Goal: Task Accomplishment & Management: Use online tool/utility

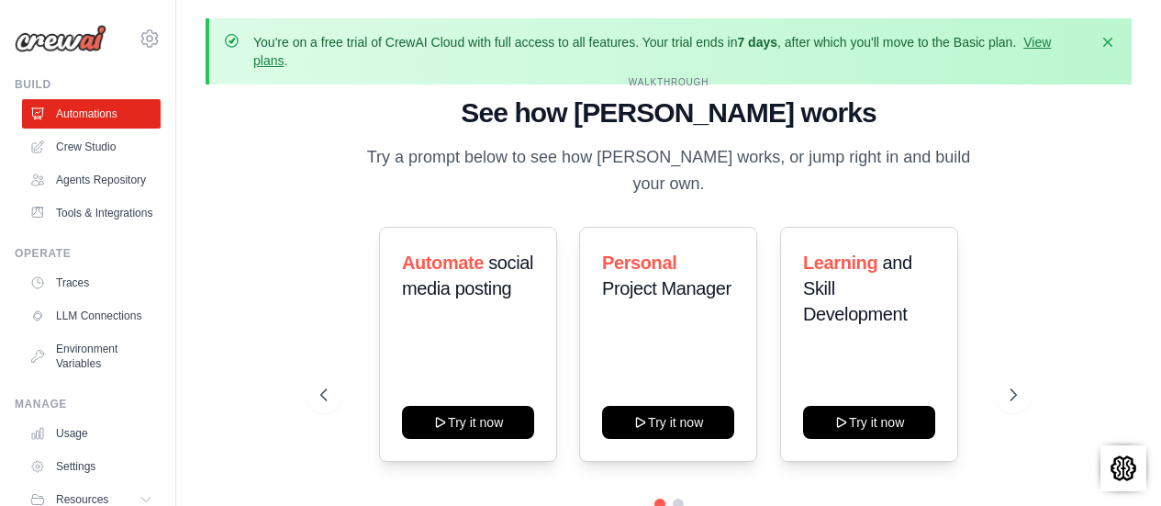
scroll to position [86, 0]
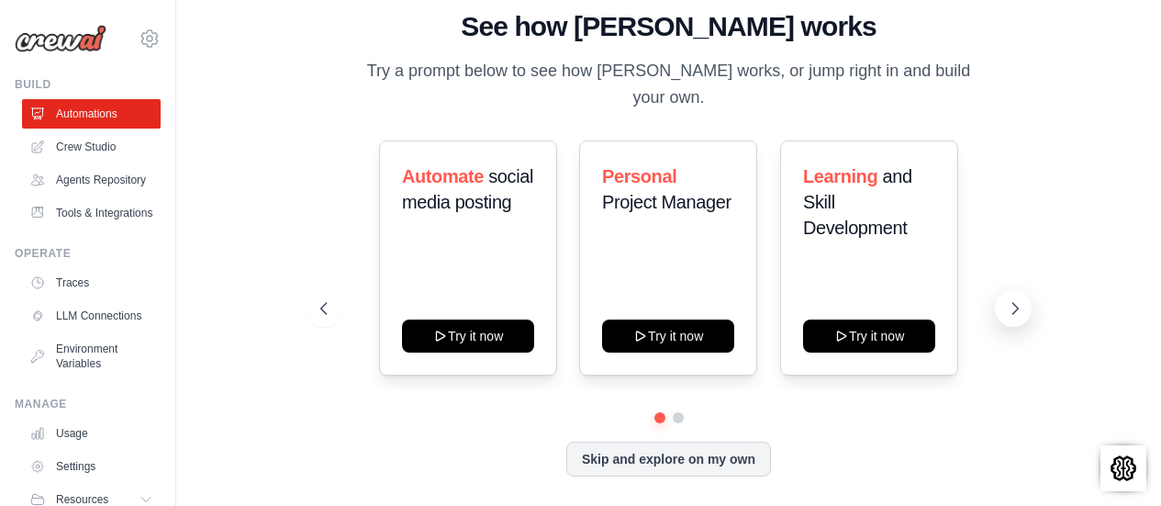
click at [1026, 306] on button at bounding box center [1013, 308] width 37 height 37
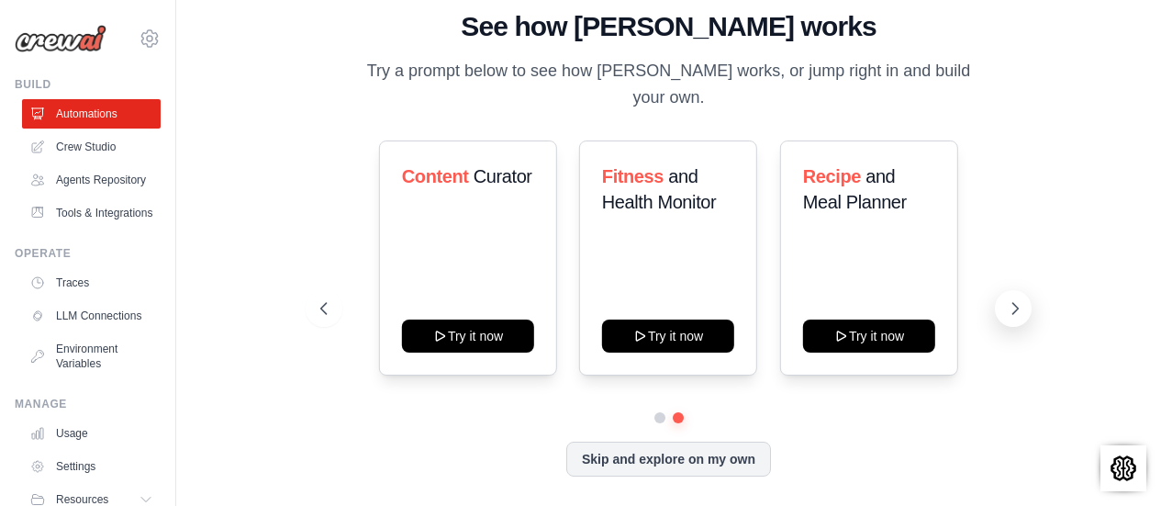
click at [1020, 311] on icon at bounding box center [1015, 308] width 18 height 18
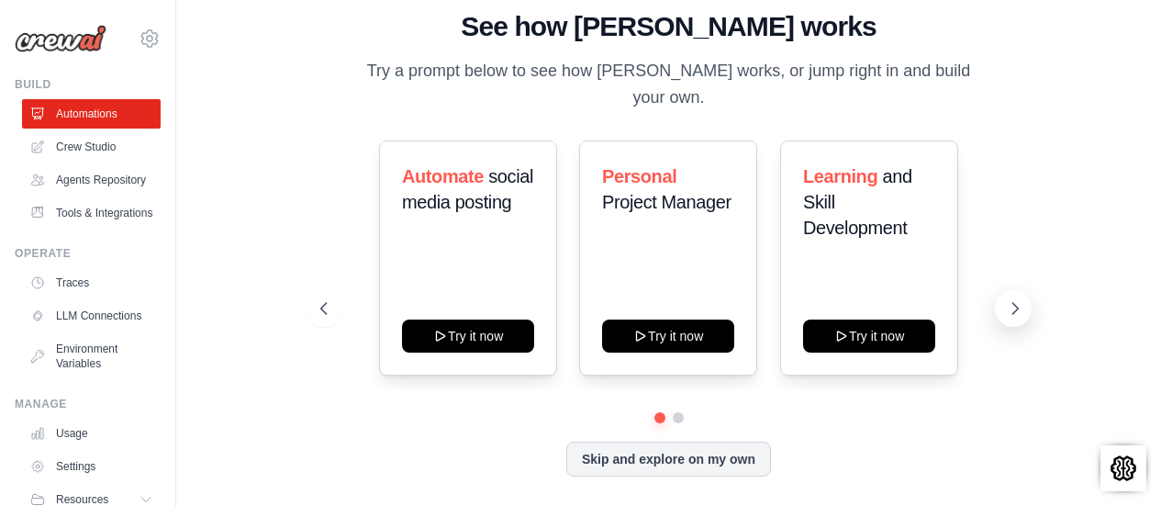
click at [1021, 307] on icon at bounding box center [1015, 308] width 18 height 18
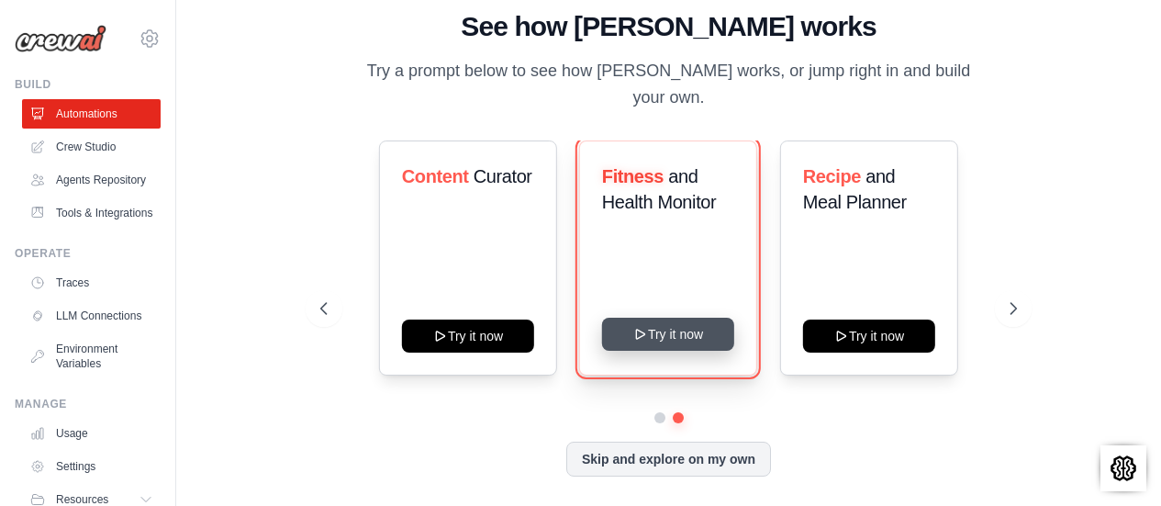
click at [667, 341] on button "Try it now" at bounding box center [668, 334] width 132 height 33
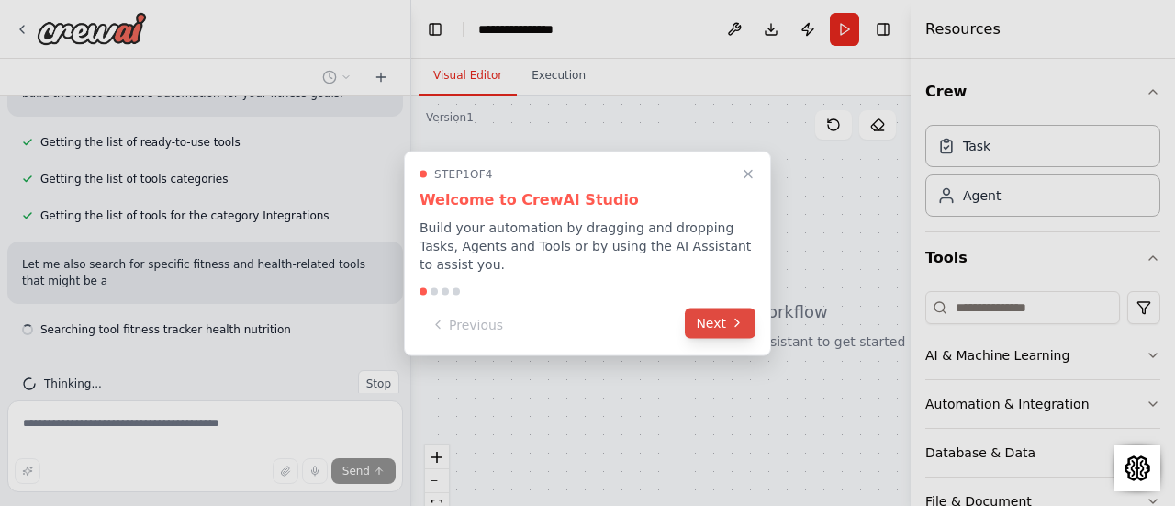
scroll to position [225, 0]
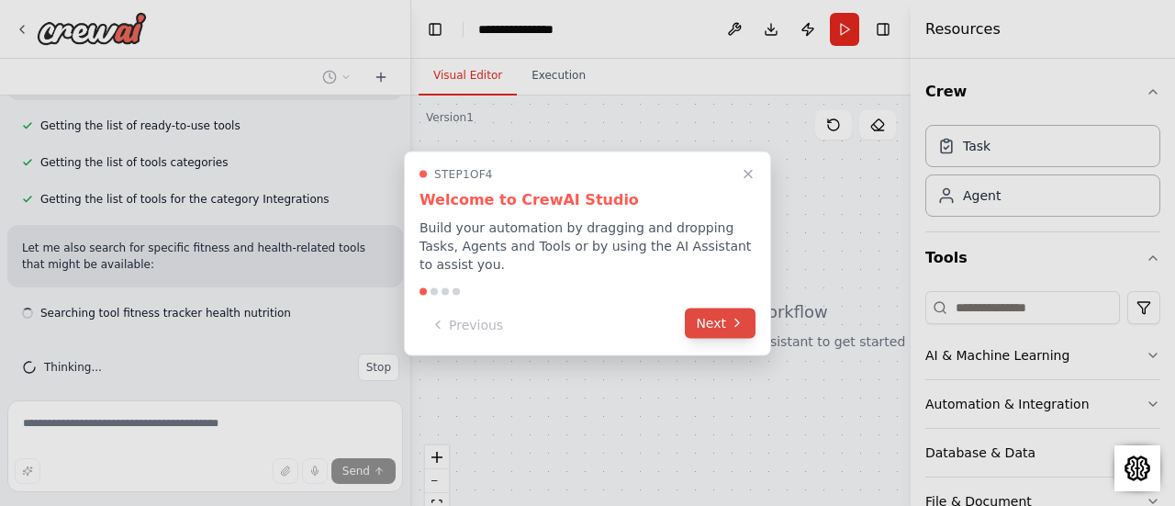
click at [723, 308] on button "Next" at bounding box center [720, 323] width 71 height 30
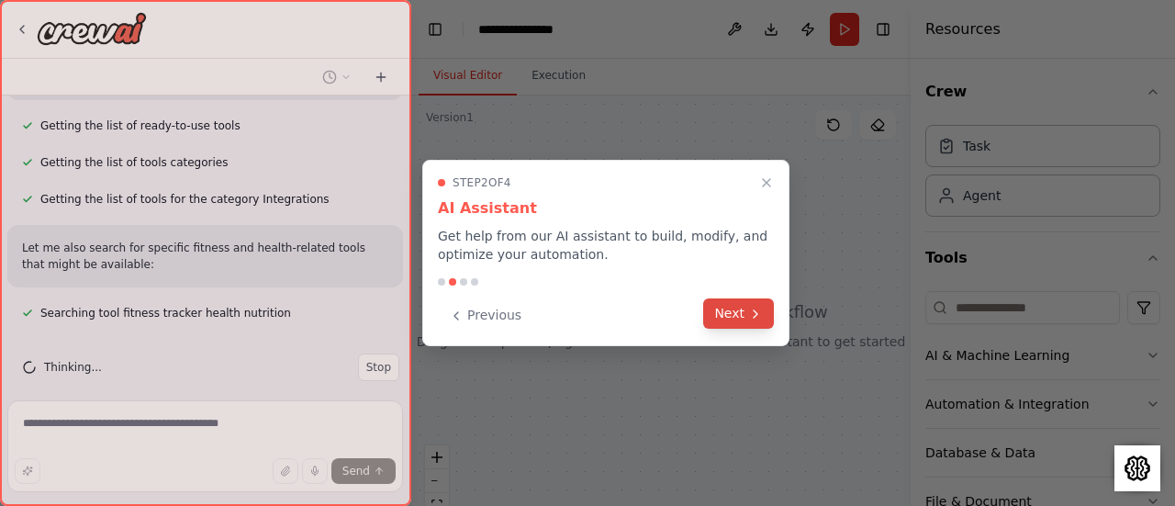
scroll to position [262, 0]
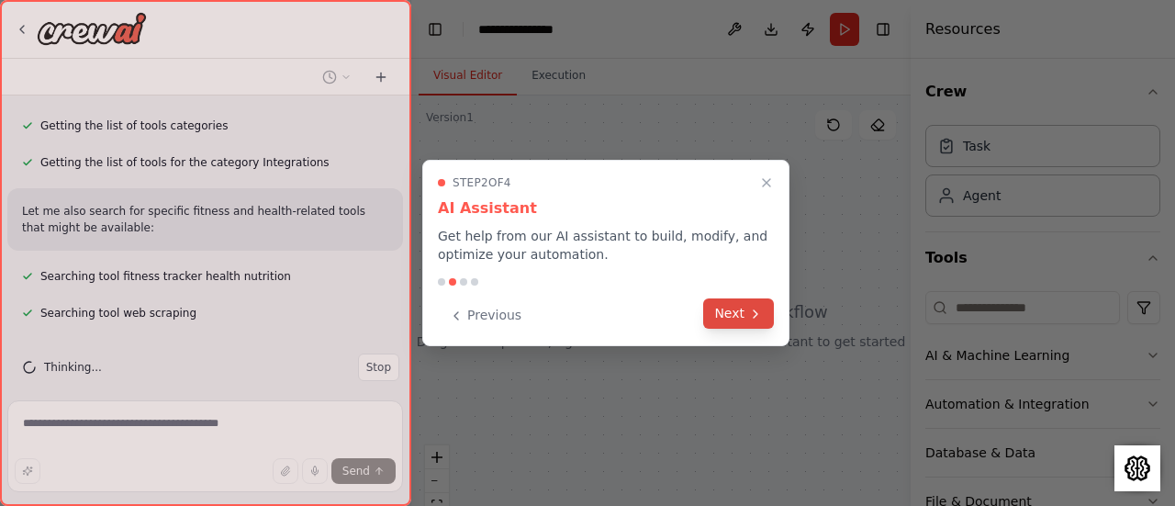
click at [745, 311] on button "Next" at bounding box center [738, 313] width 71 height 30
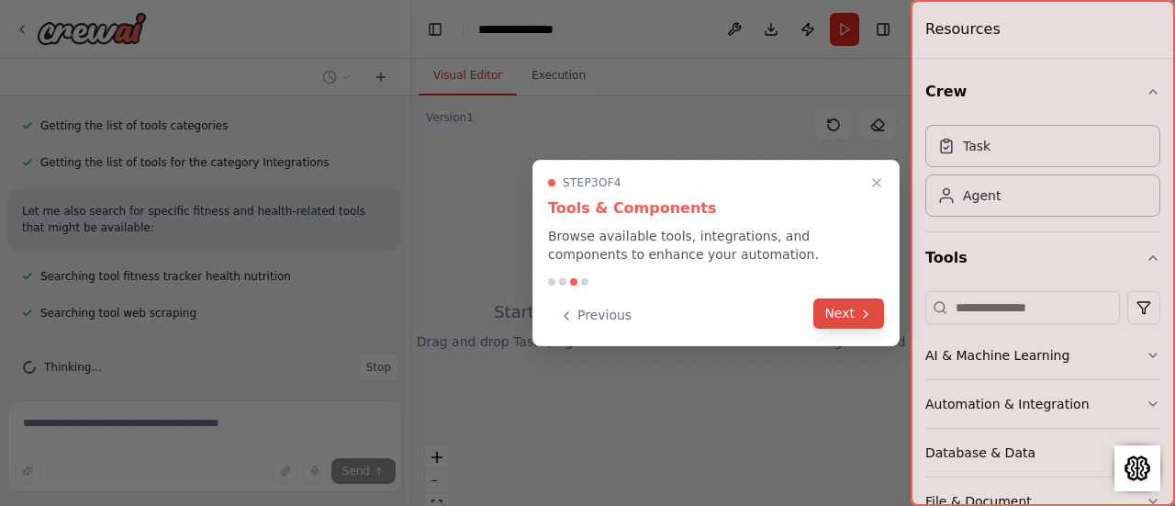
click at [856, 316] on button "Next" at bounding box center [848, 313] width 71 height 30
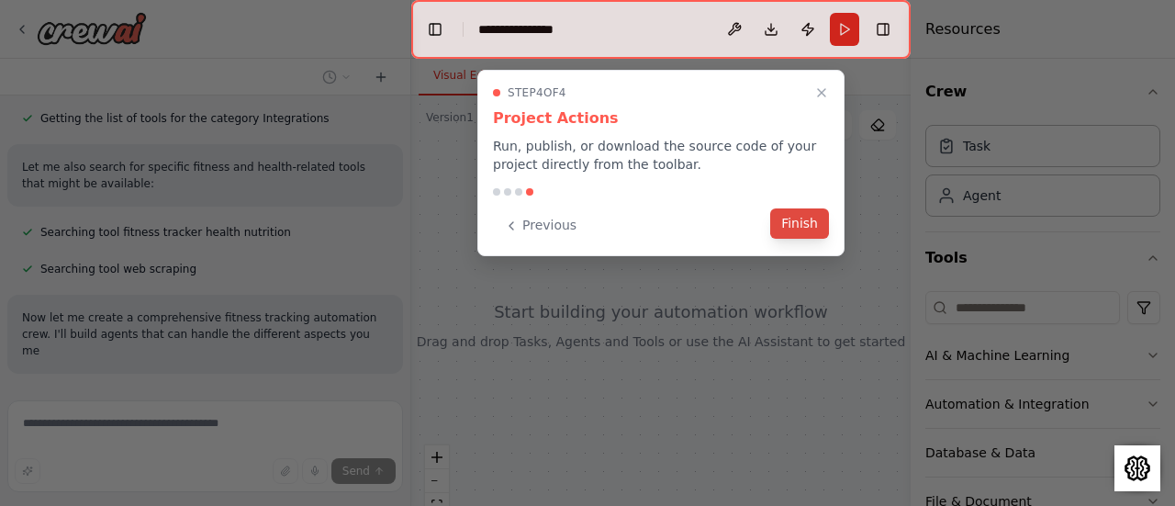
scroll to position [339, 0]
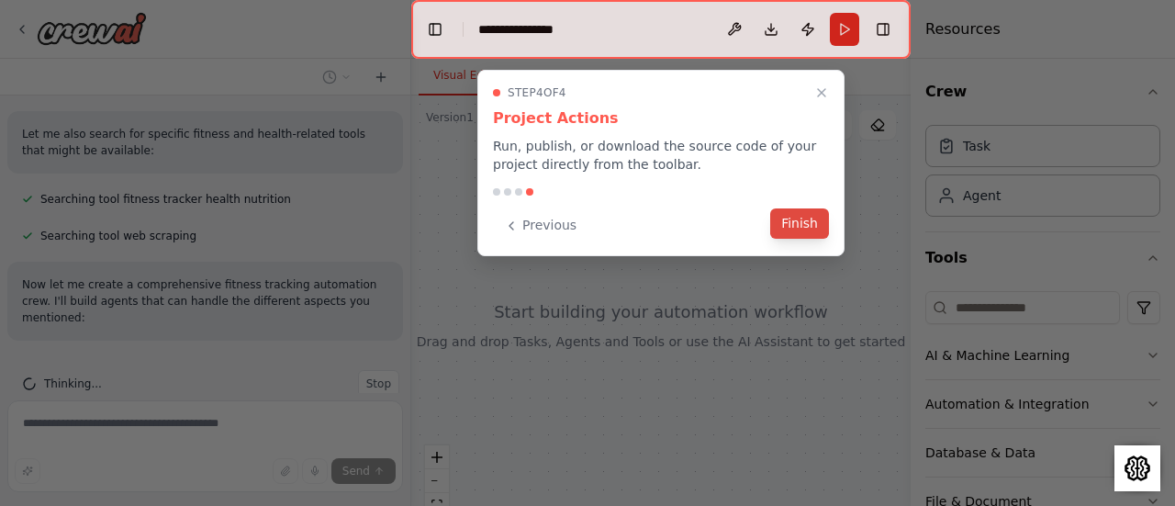
click at [802, 228] on button "Finish" at bounding box center [799, 223] width 59 height 30
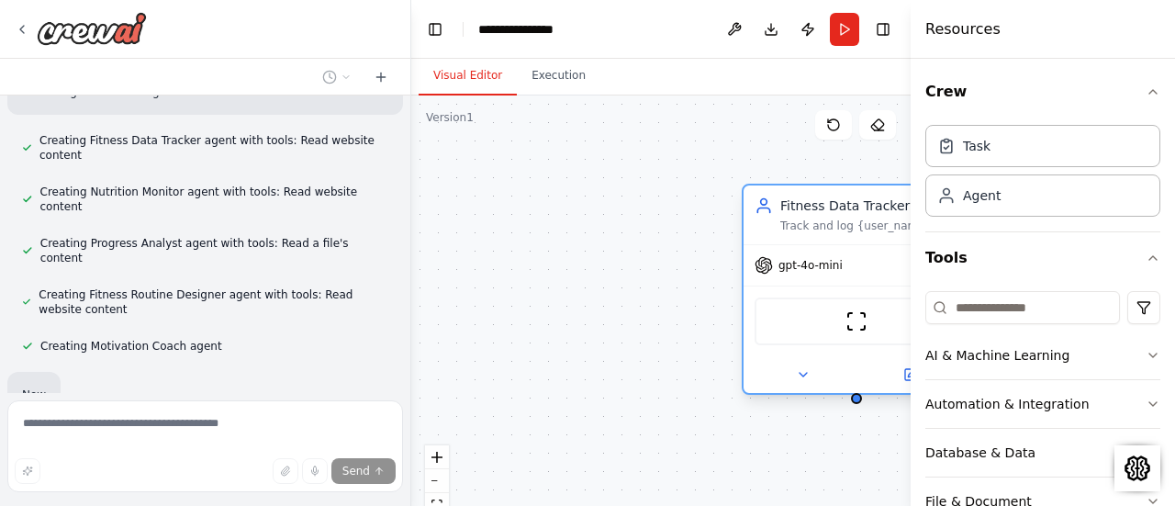
scroll to position [1000, 0]
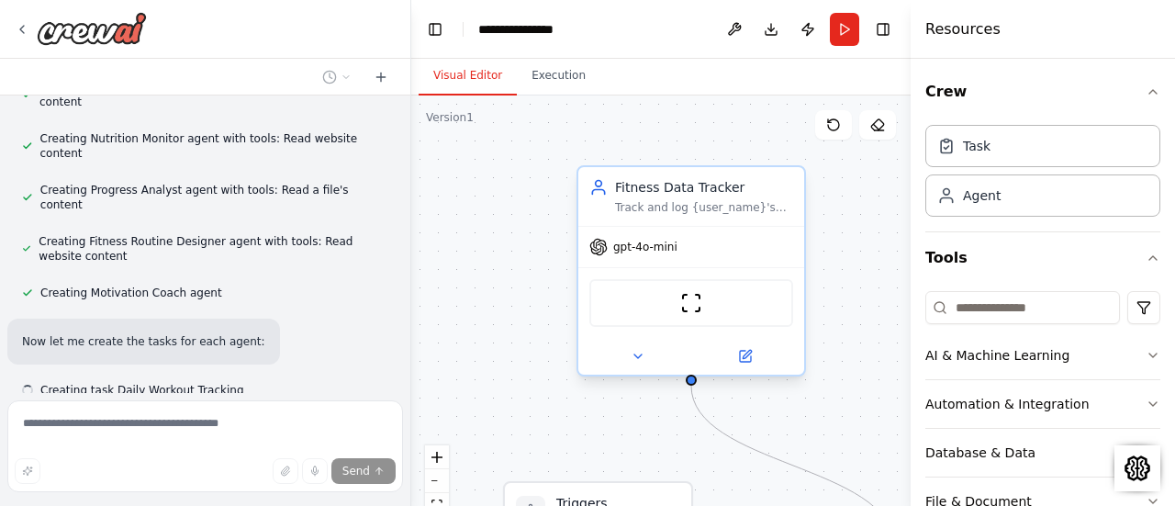
drag, startPoint x: 848, startPoint y: 206, endPoint x: 647, endPoint y: 193, distance: 201.5
click at [647, 193] on div "Fitness Data Tracker" at bounding box center [704, 187] width 178 height 18
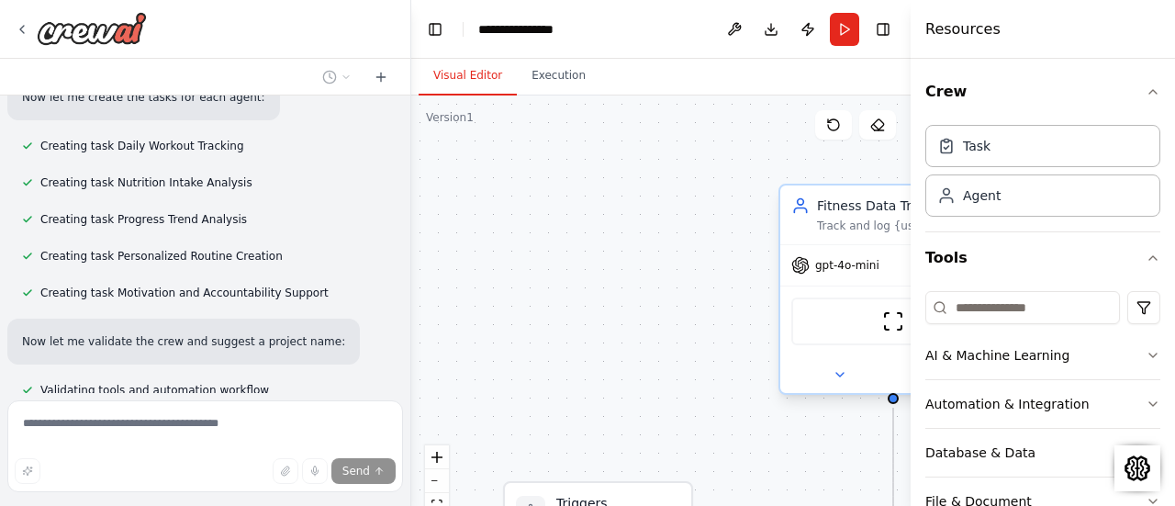
scroll to position [1281, 0]
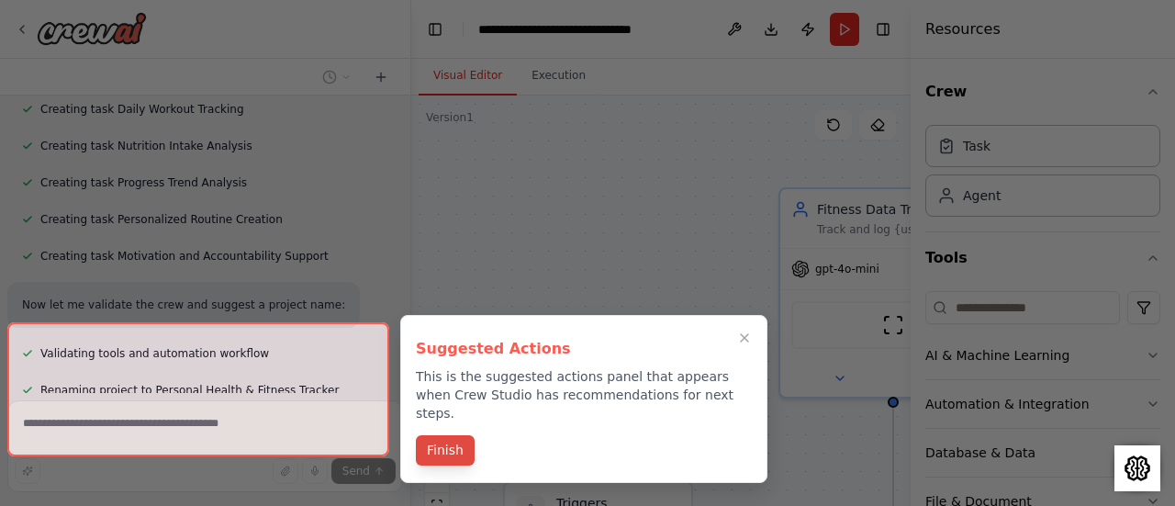
click at [433, 435] on button "Finish" at bounding box center [445, 450] width 59 height 30
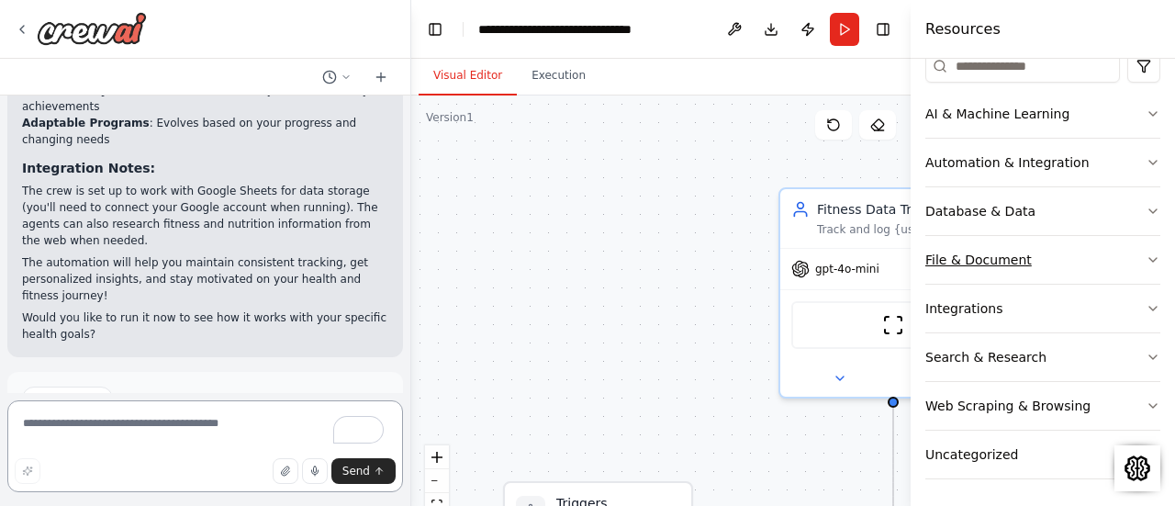
scroll to position [244, 0]
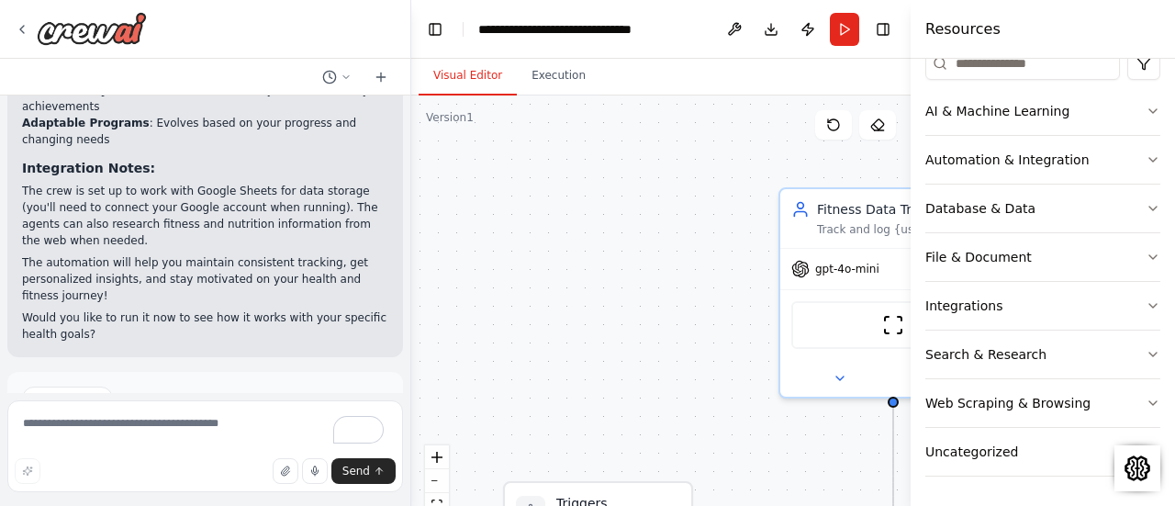
click at [248, 462] on button "Run Automation" at bounding box center [205, 476] width 366 height 29
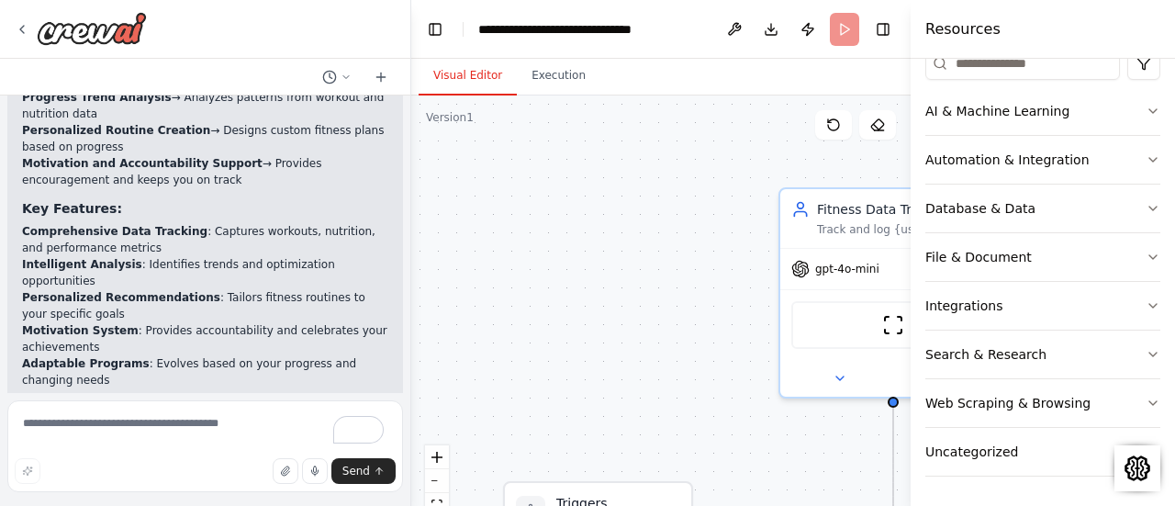
scroll to position [2037, 0]
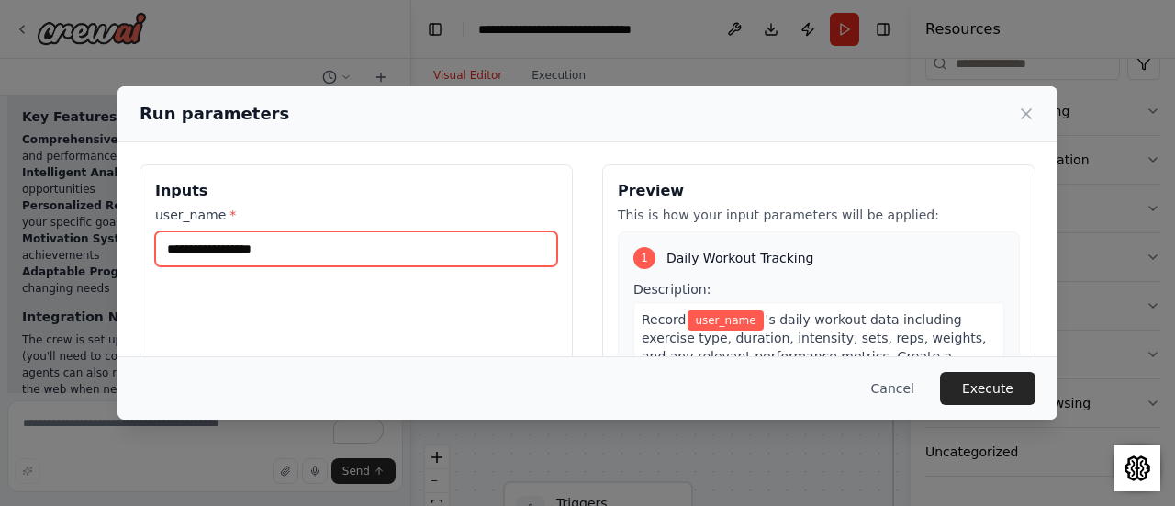
click at [353, 249] on input "user_name *" at bounding box center [356, 248] width 402 height 35
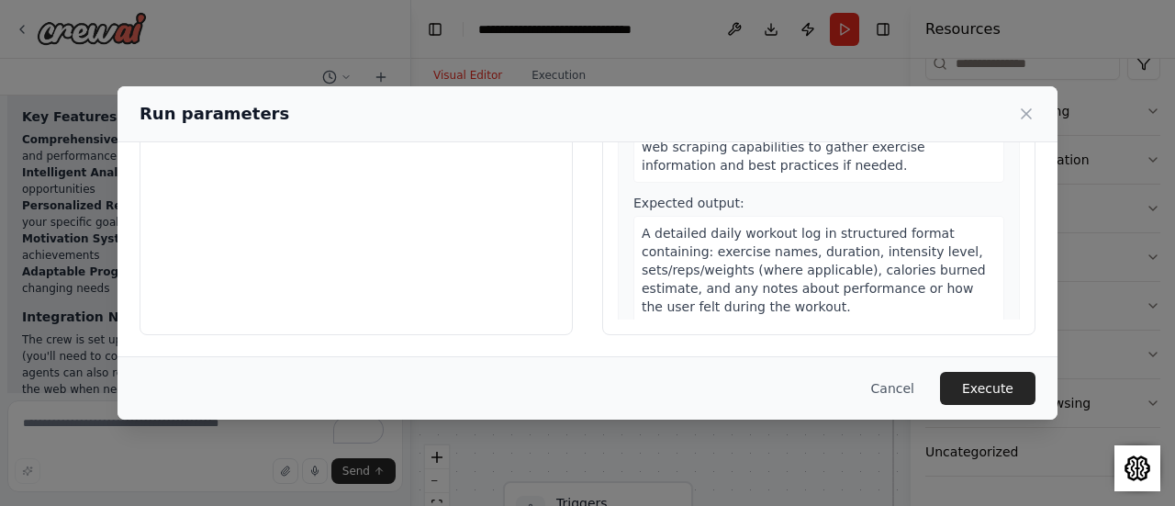
scroll to position [0, 0]
